Goal: Task Accomplishment & Management: Manage account settings

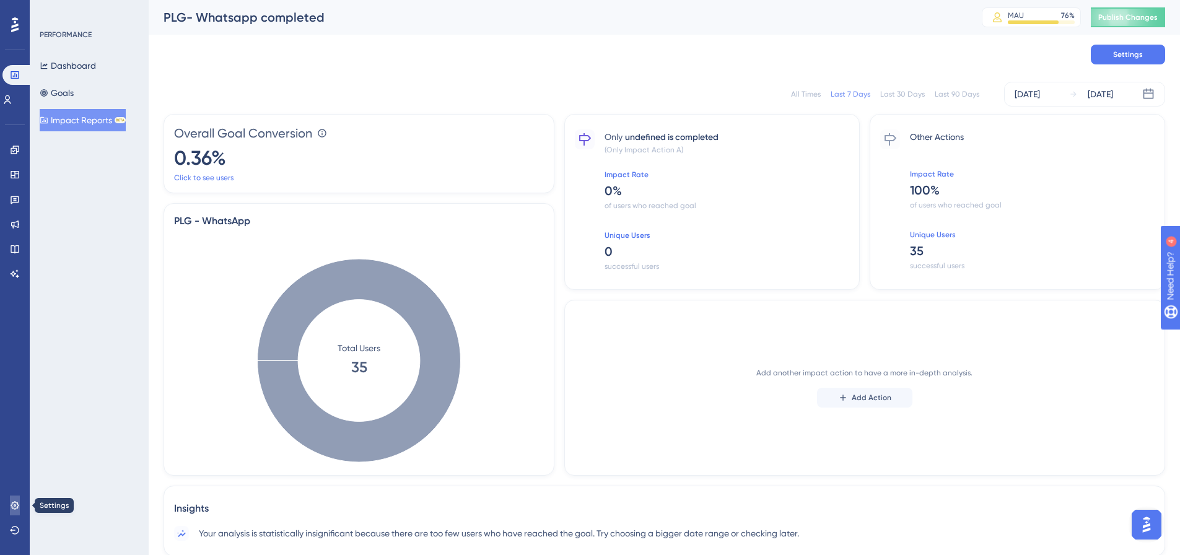
click at [20, 510] on link at bounding box center [15, 506] width 10 height 20
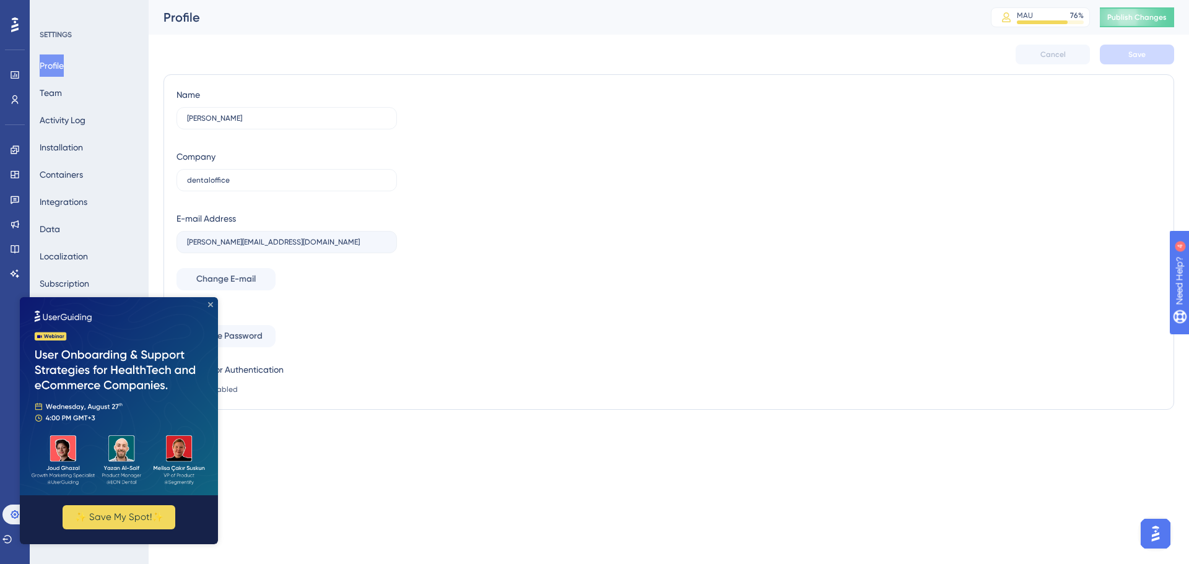
drag, startPoint x: 212, startPoint y: 307, endPoint x: 186, endPoint y: 615, distance: 309.6
click at [212, 307] on icon "Close Preview" at bounding box center [210, 304] width 5 height 5
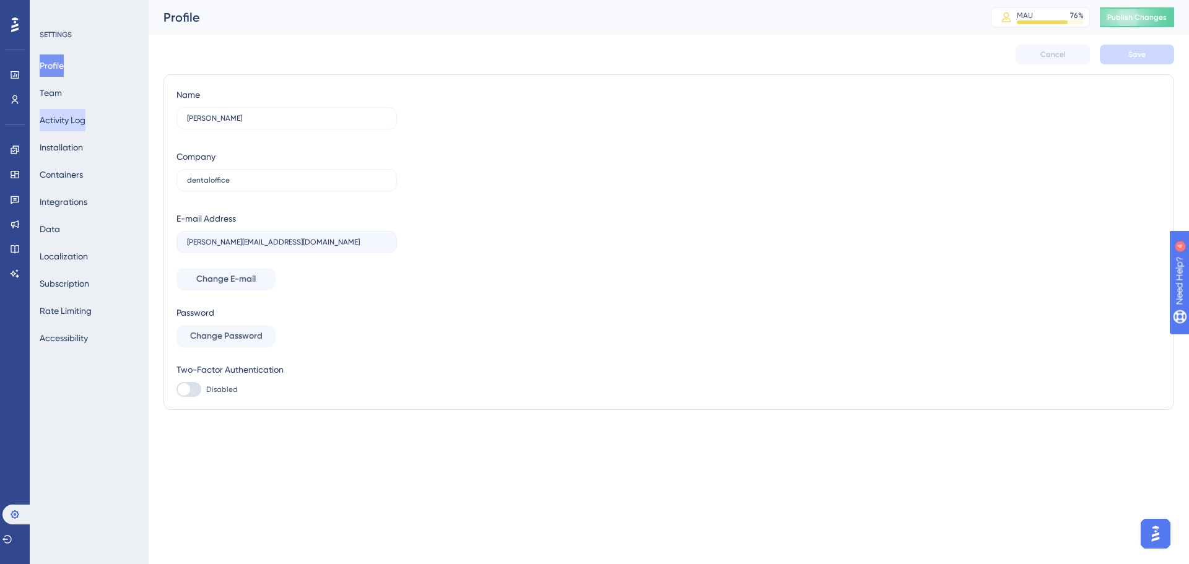
click at [77, 121] on button "Activity Log" at bounding box center [63, 120] width 46 height 22
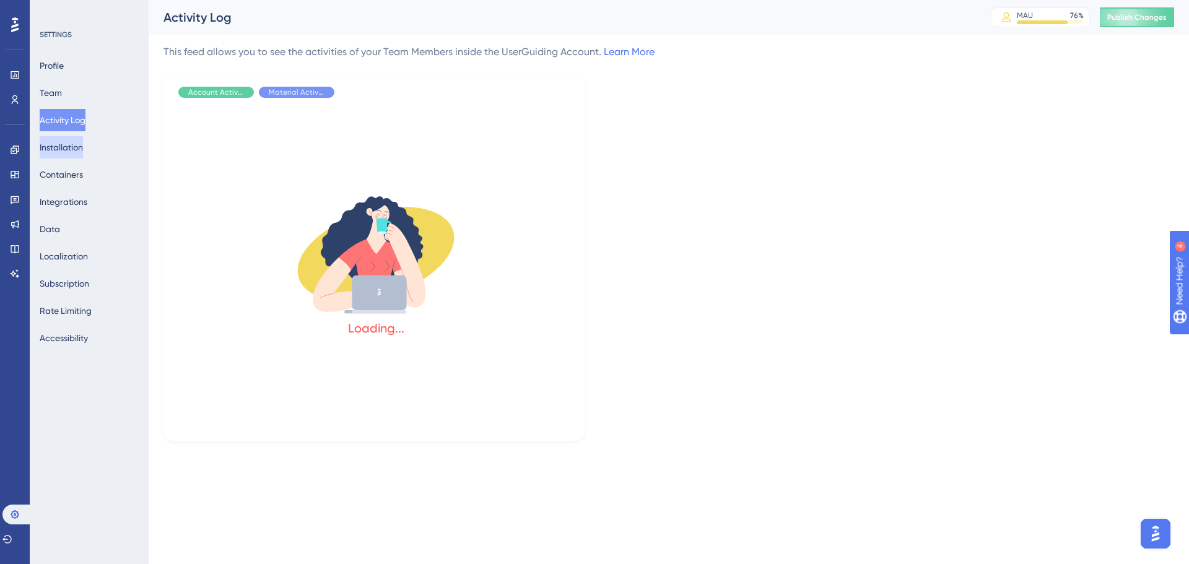
click at [83, 153] on button "Installation" at bounding box center [61, 147] width 43 height 22
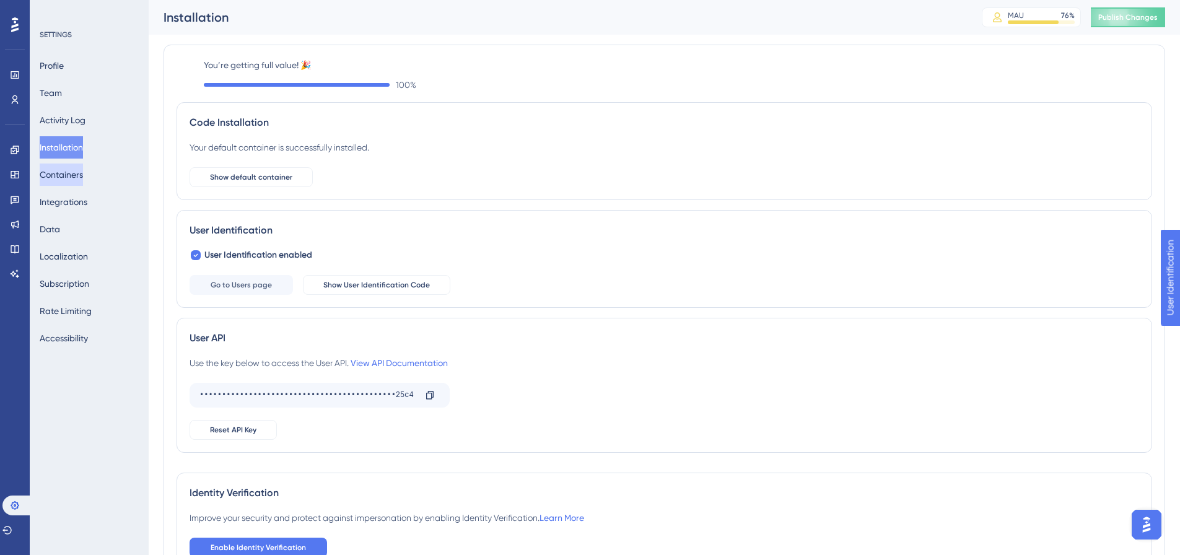
click at [83, 178] on button "Containers" at bounding box center [61, 175] width 43 height 22
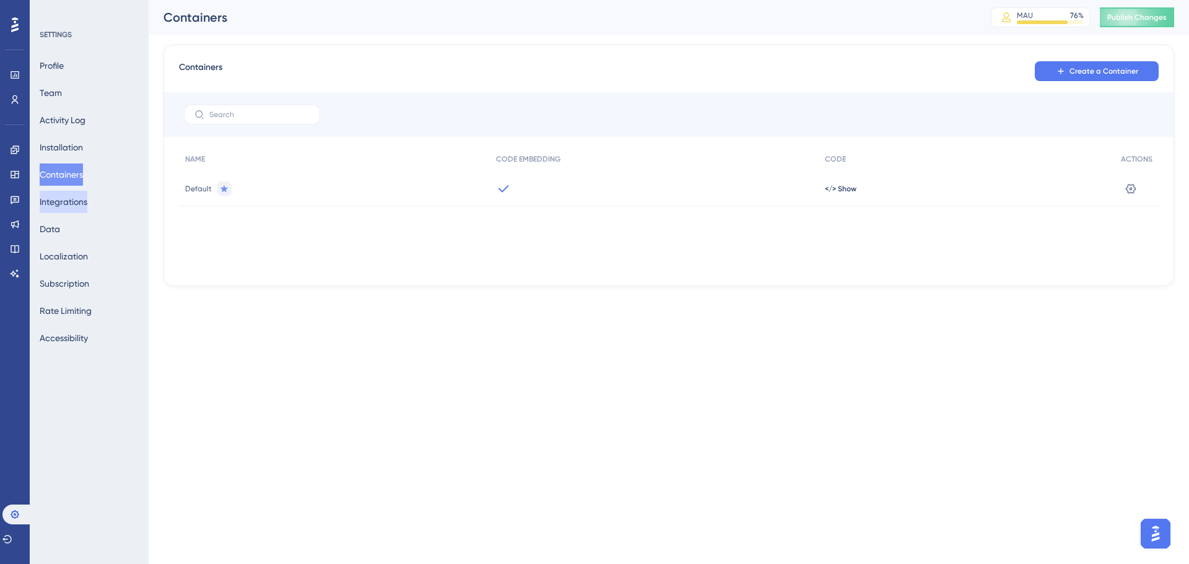
click at [72, 199] on button "Integrations" at bounding box center [64, 202] width 48 height 22
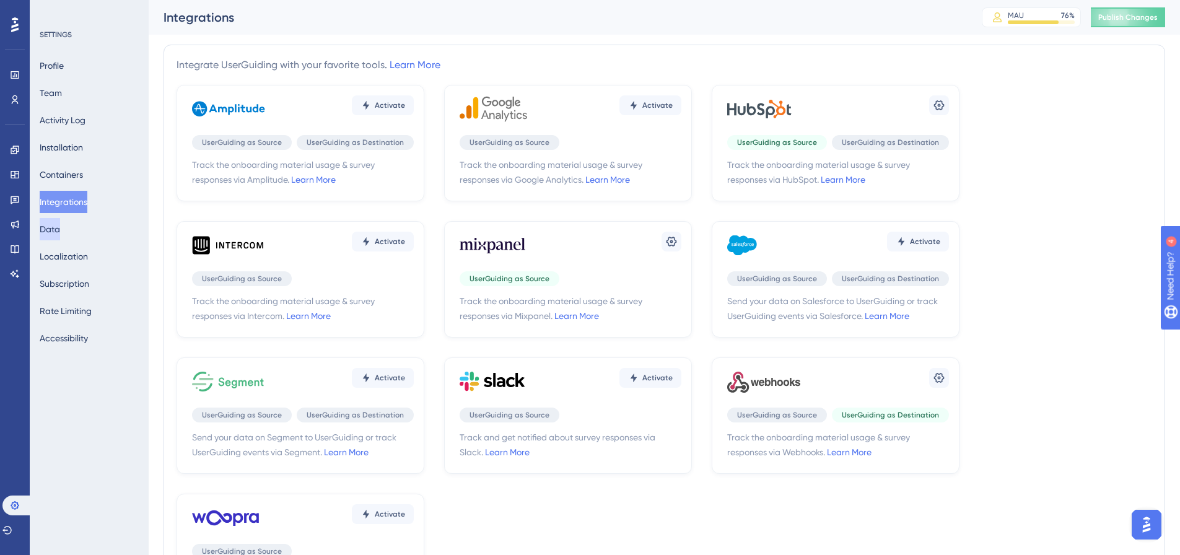
click at [60, 231] on button "Data" at bounding box center [50, 229] width 20 height 22
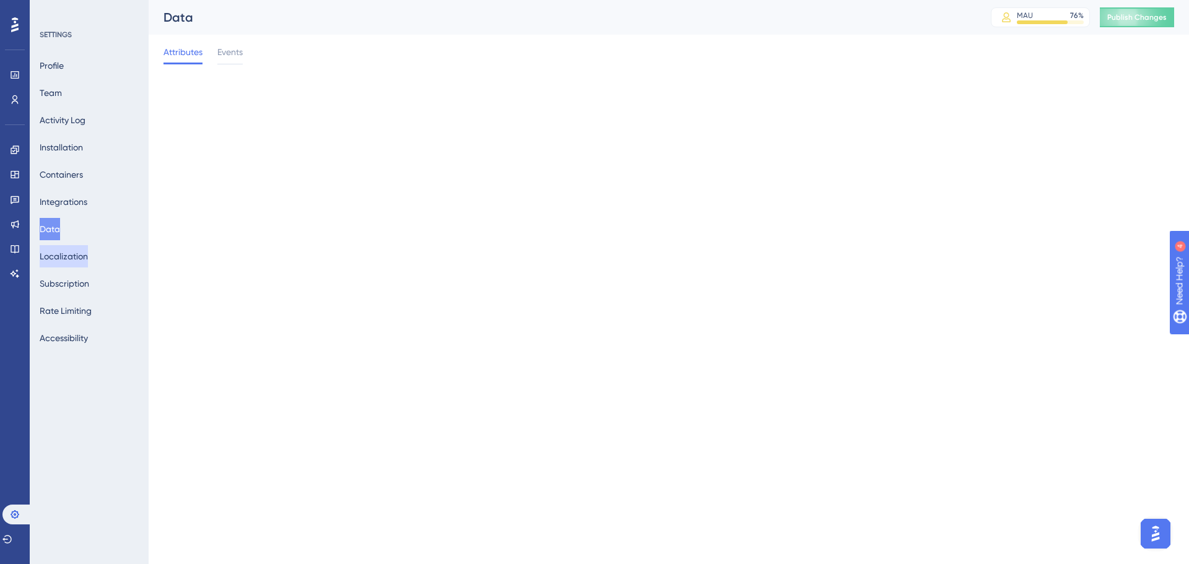
click at [64, 259] on button "Localization" at bounding box center [64, 256] width 48 height 22
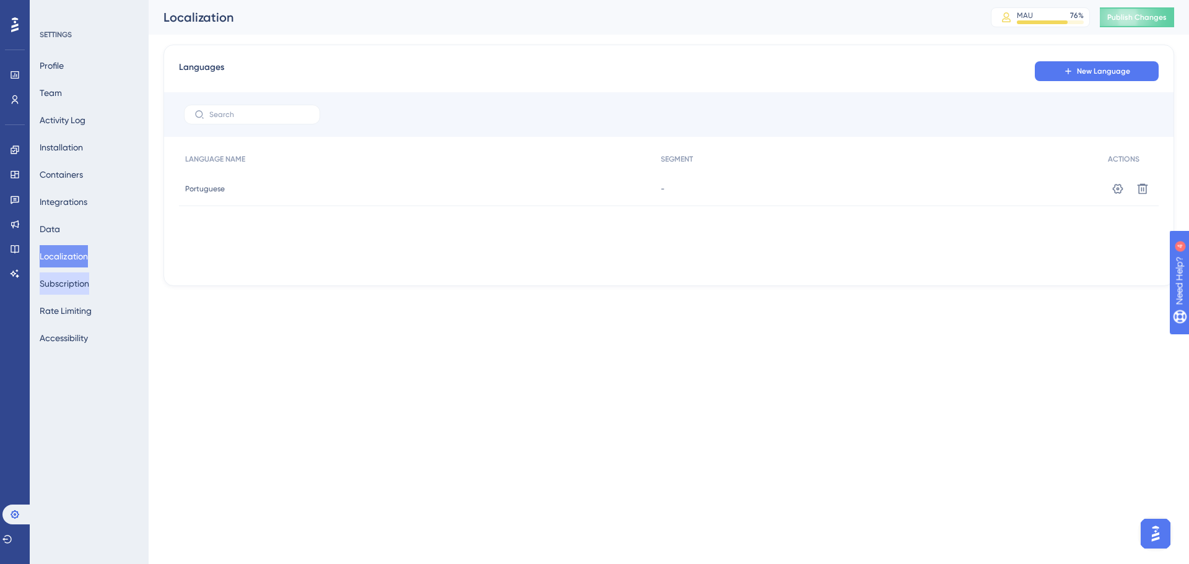
click at [56, 274] on button "Subscription" at bounding box center [65, 284] width 50 height 22
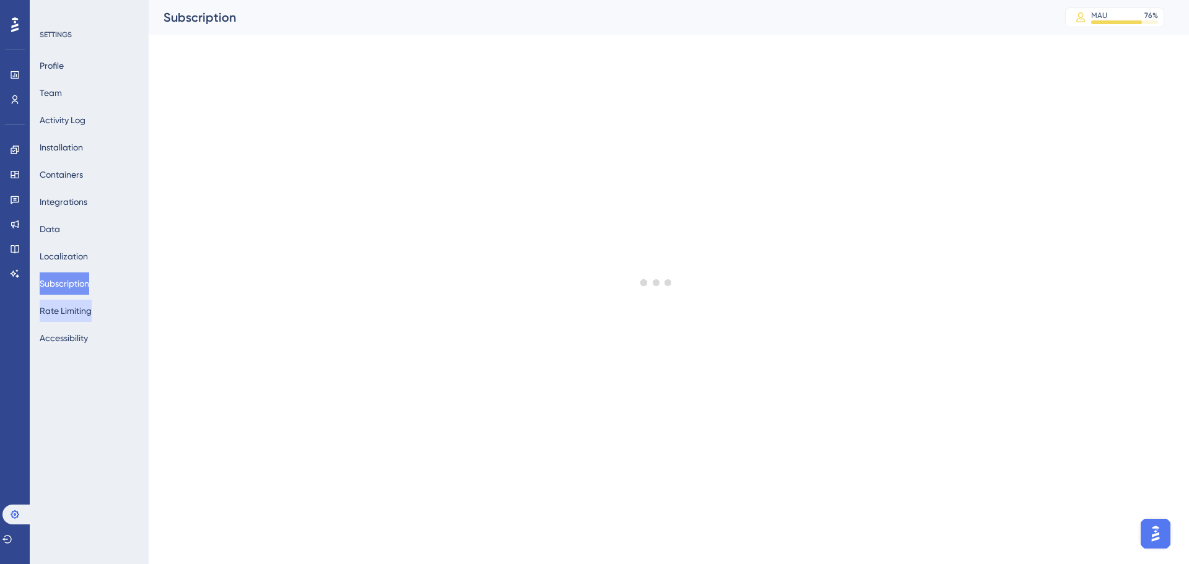
click at [92, 311] on button "Rate Limiting" at bounding box center [66, 311] width 52 height 22
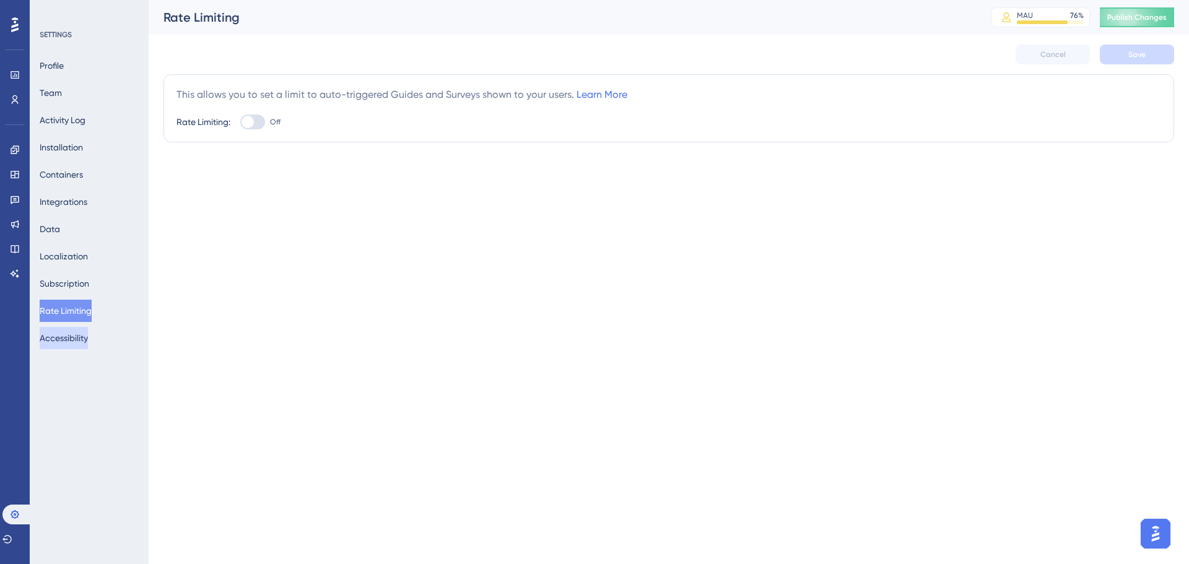
click at [87, 340] on button "Accessibility" at bounding box center [64, 338] width 48 height 22
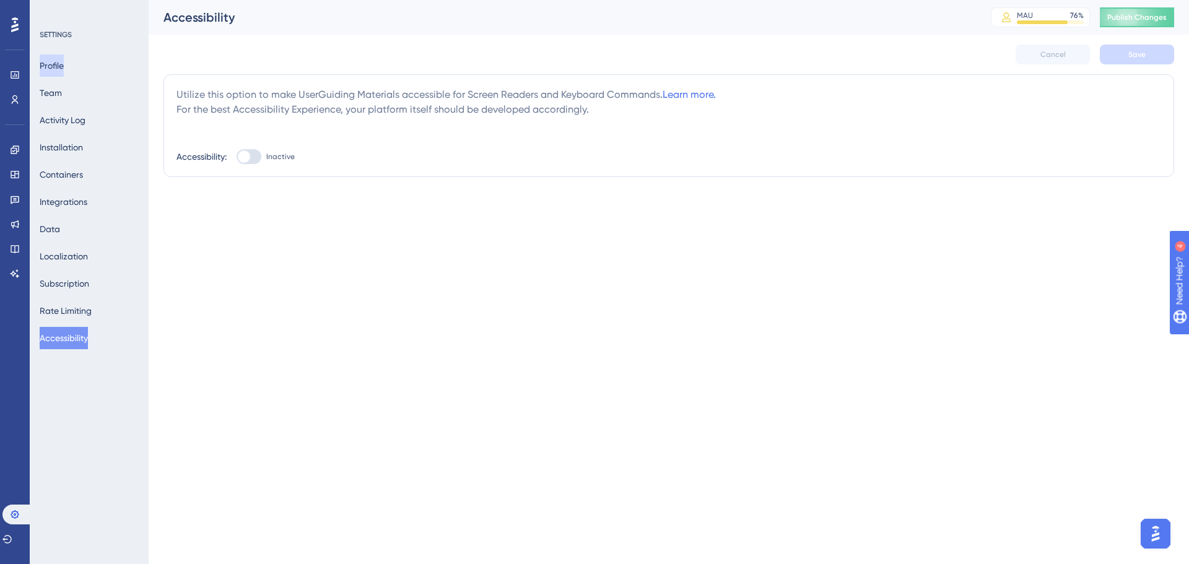
click at [64, 64] on button "Profile" at bounding box center [52, 66] width 24 height 22
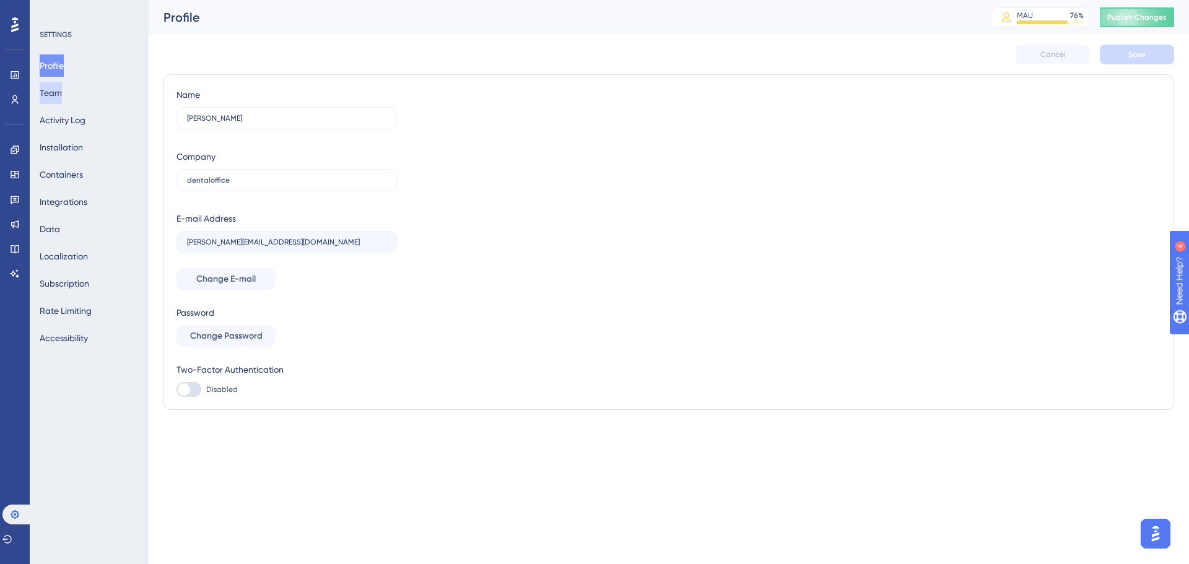
click at [61, 100] on button "Team" at bounding box center [51, 93] width 22 height 22
